Goal: Task Accomplishment & Management: Manage account settings

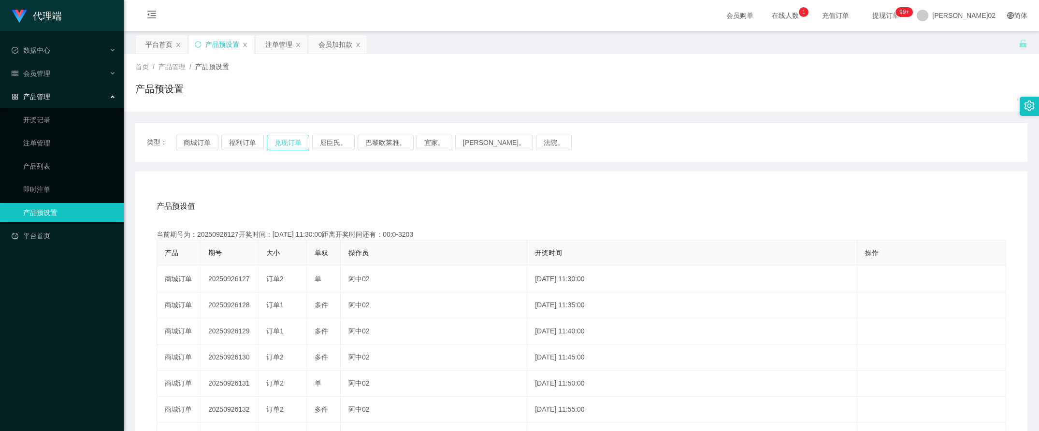
click at [269, 143] on button "兑现订单" at bounding box center [288, 142] width 43 height 15
click at [255, 139] on button "福利订单" at bounding box center [242, 142] width 43 height 15
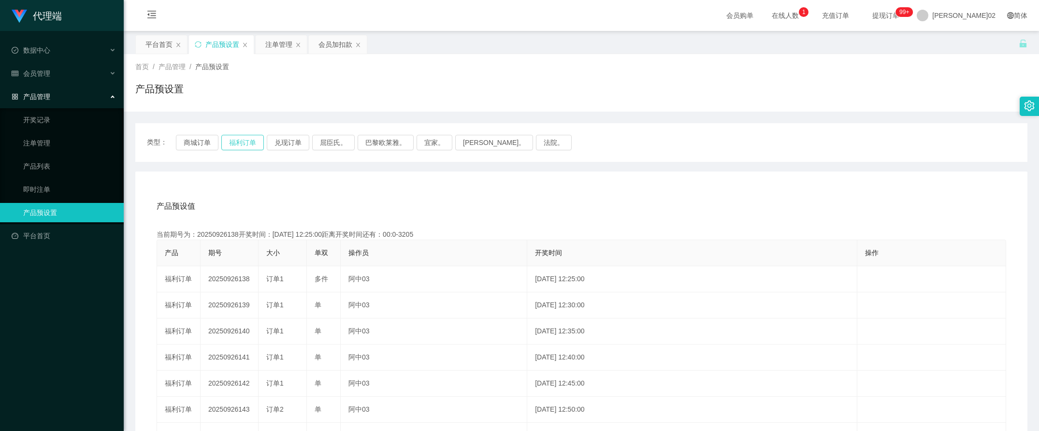
click at [255, 139] on button "福利订单" at bounding box center [242, 142] width 43 height 15
type button "k3tbw"
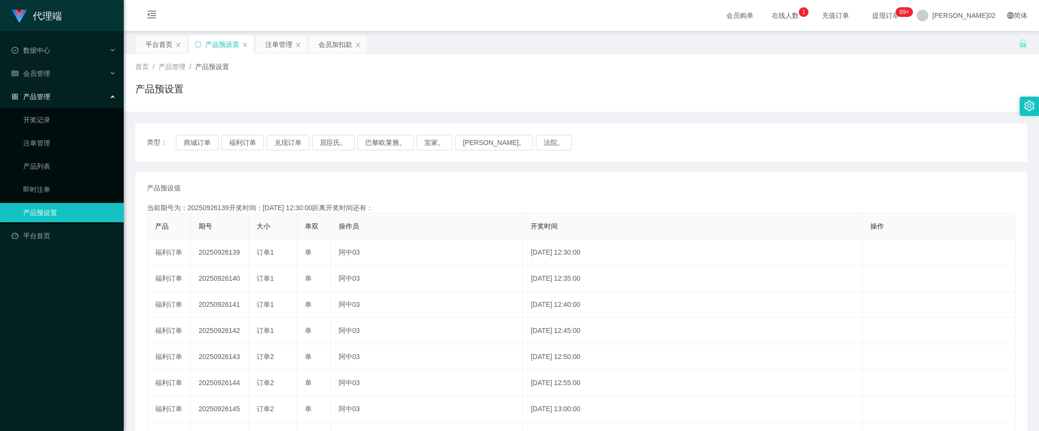
click at [221, 251] on td "20250926139" at bounding box center [220, 253] width 58 height 26
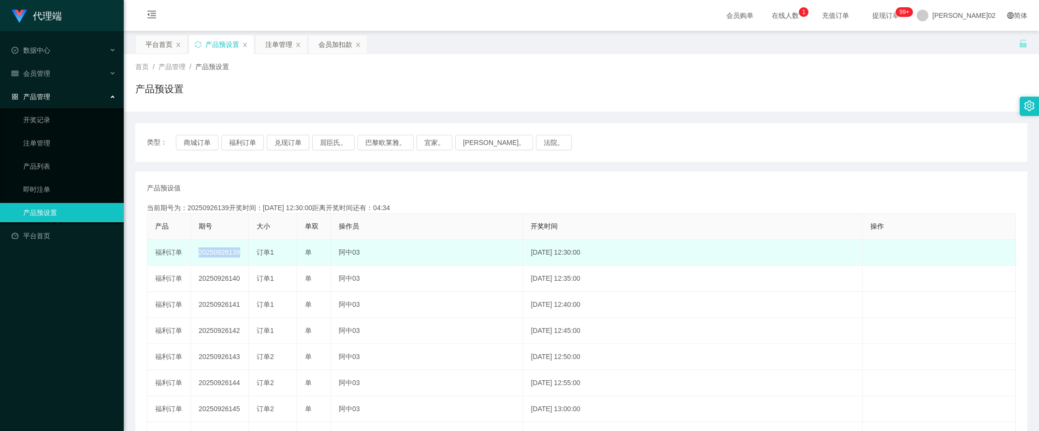
copy td "20250926139"
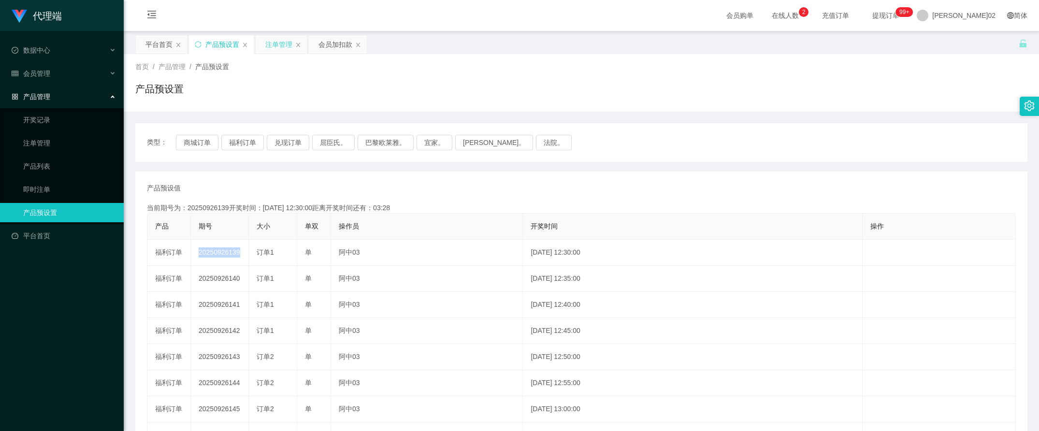
click at [288, 47] on div "注单管理" at bounding box center [278, 44] width 27 height 18
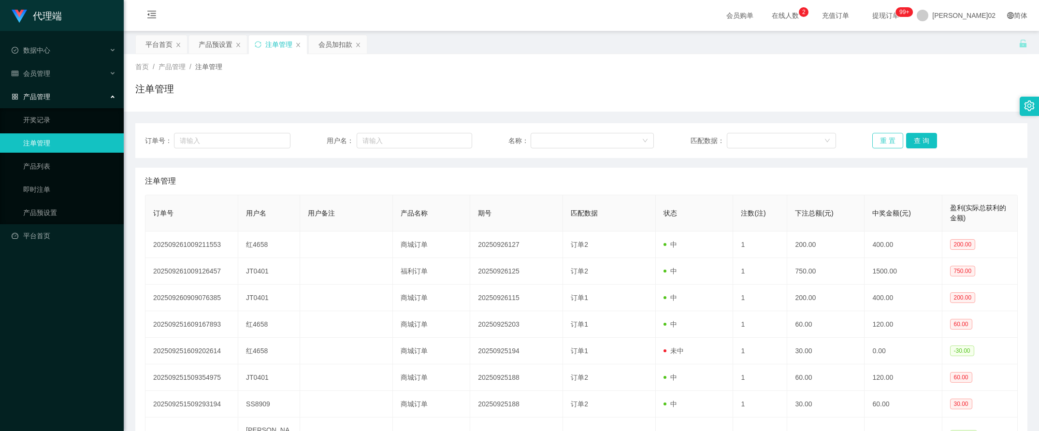
click at [883, 141] on button "重 置" at bounding box center [887, 140] width 31 height 15
click at [880, 142] on button "重 置" at bounding box center [887, 140] width 31 height 15
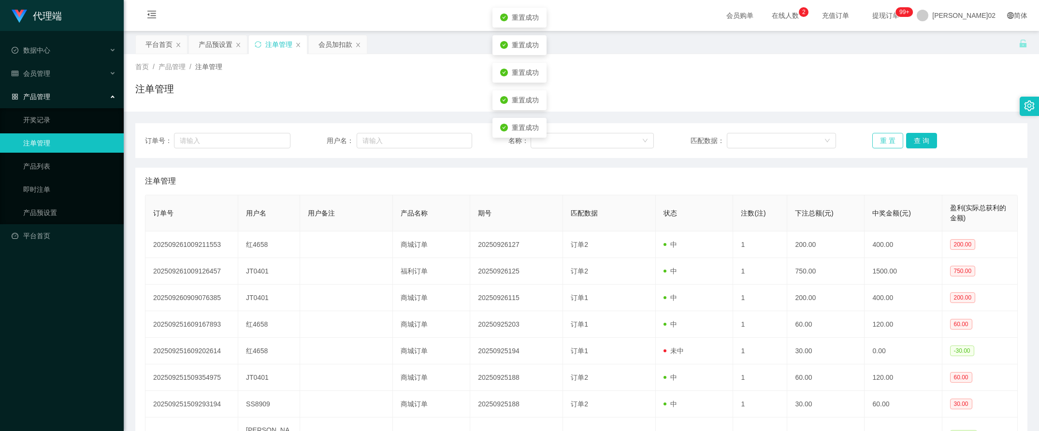
click at [880, 142] on button "重 置" at bounding box center [887, 140] width 31 height 15
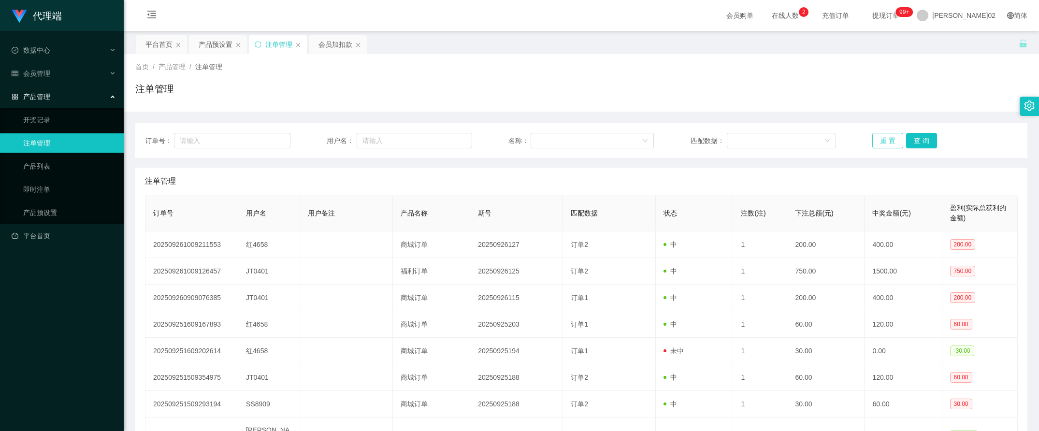
click at [878, 144] on button "重 置" at bounding box center [887, 140] width 31 height 15
click at [872, 138] on button "重 置" at bounding box center [887, 140] width 31 height 15
click at [340, 45] on div "会员加扣款" at bounding box center [335, 44] width 34 height 18
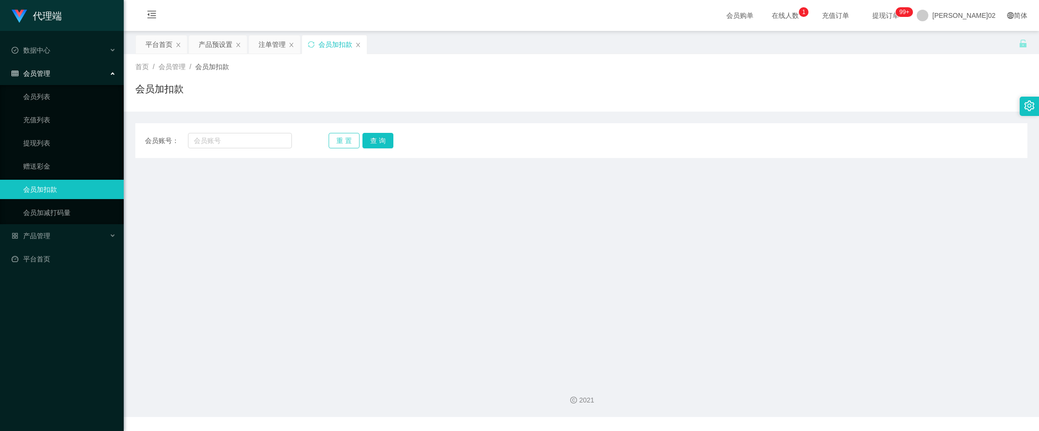
click at [349, 138] on button "重 置" at bounding box center [344, 140] width 31 height 15
click at [51, 102] on link "会员列表" at bounding box center [69, 96] width 93 height 19
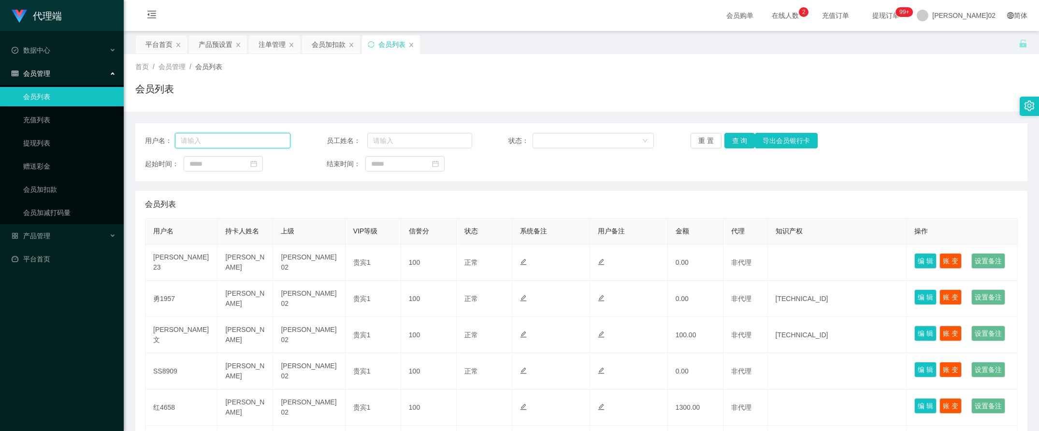
click at [233, 139] on input "text" at bounding box center [232, 140] width 115 height 15
paste input "hong4658"
type input "hong4658"
click at [745, 139] on button "查 询" at bounding box center [739, 140] width 31 height 15
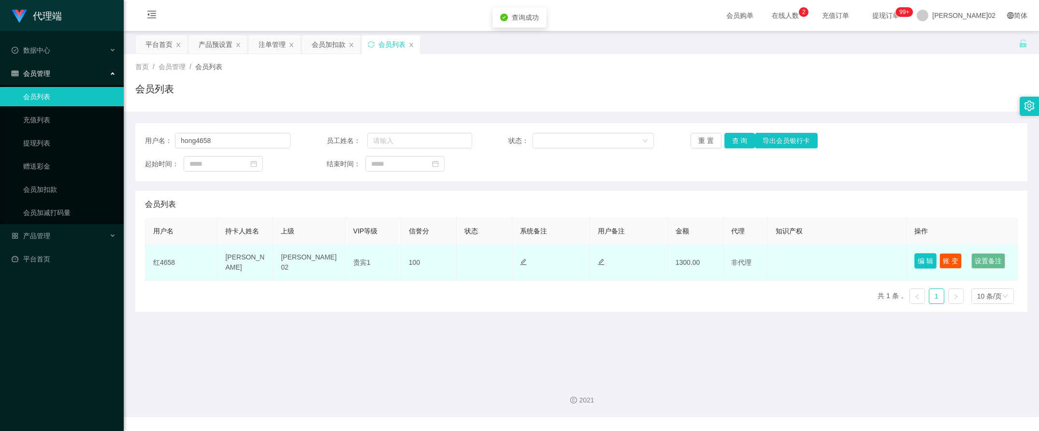
click at [914, 255] on button "编 辑" at bounding box center [925, 260] width 22 height 15
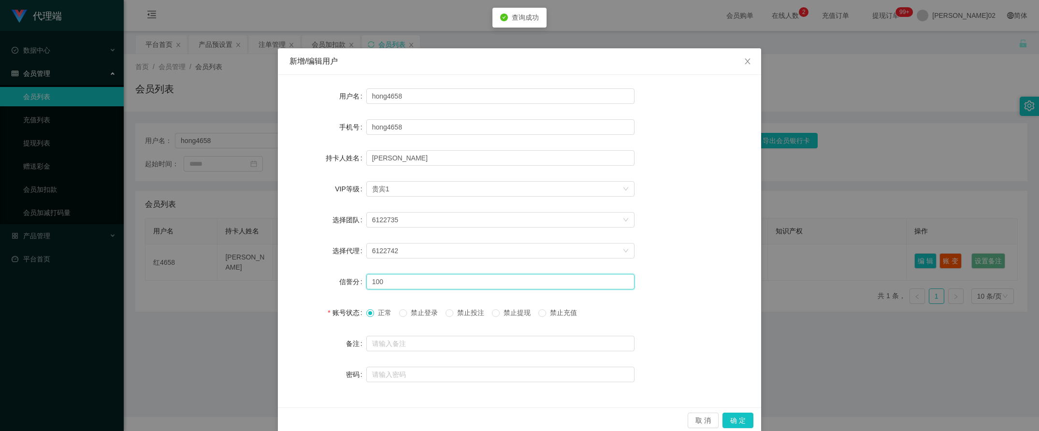
drag, startPoint x: 382, startPoint y: 280, endPoint x: 307, endPoint y: 286, distance: 75.1
click at [307, 286] on div "信誉分 100" at bounding box center [519, 281] width 460 height 19
type input "80"
click at [736, 419] on button "确 定" at bounding box center [737, 420] width 31 height 15
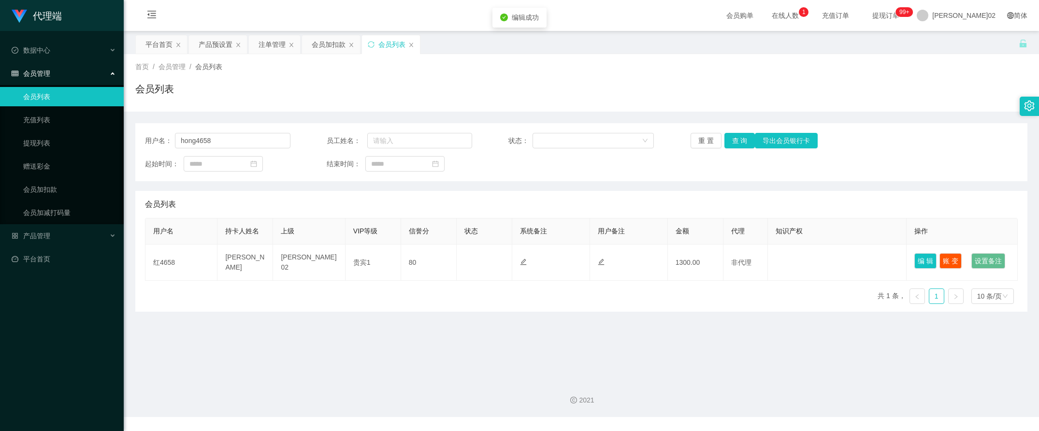
click at [827, 386] on div "代理端 数据中心 会员管理 会员列表 充值列表 提现列表 赠送彩金 会员加扣款 会员加减打码量 产品管理 开奖记录 注单管理 产品列表 即时注单 产品预设置 …" at bounding box center [519, 215] width 1039 height 431
